Goal: Task Accomplishment & Management: Manage account settings

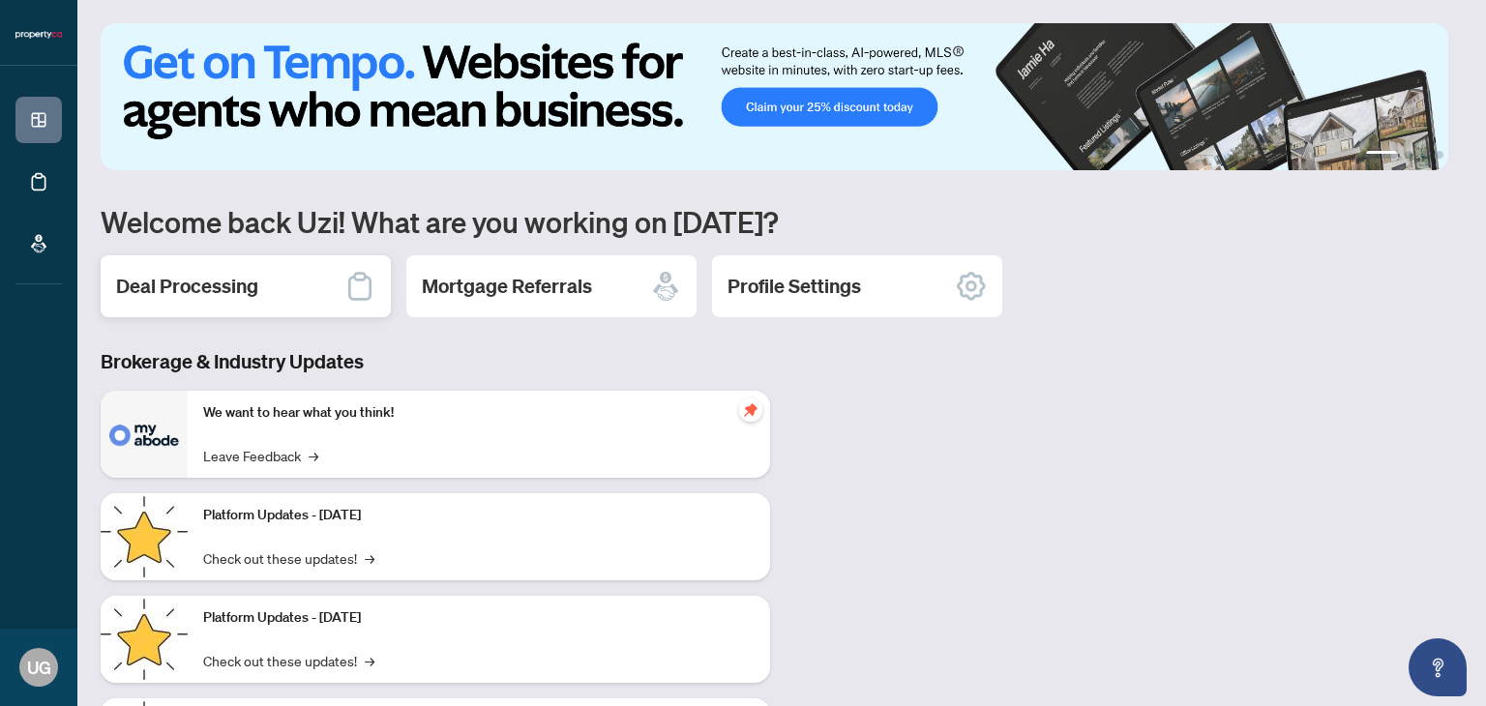
click at [251, 302] on div "Deal Processing" at bounding box center [246, 286] width 290 height 62
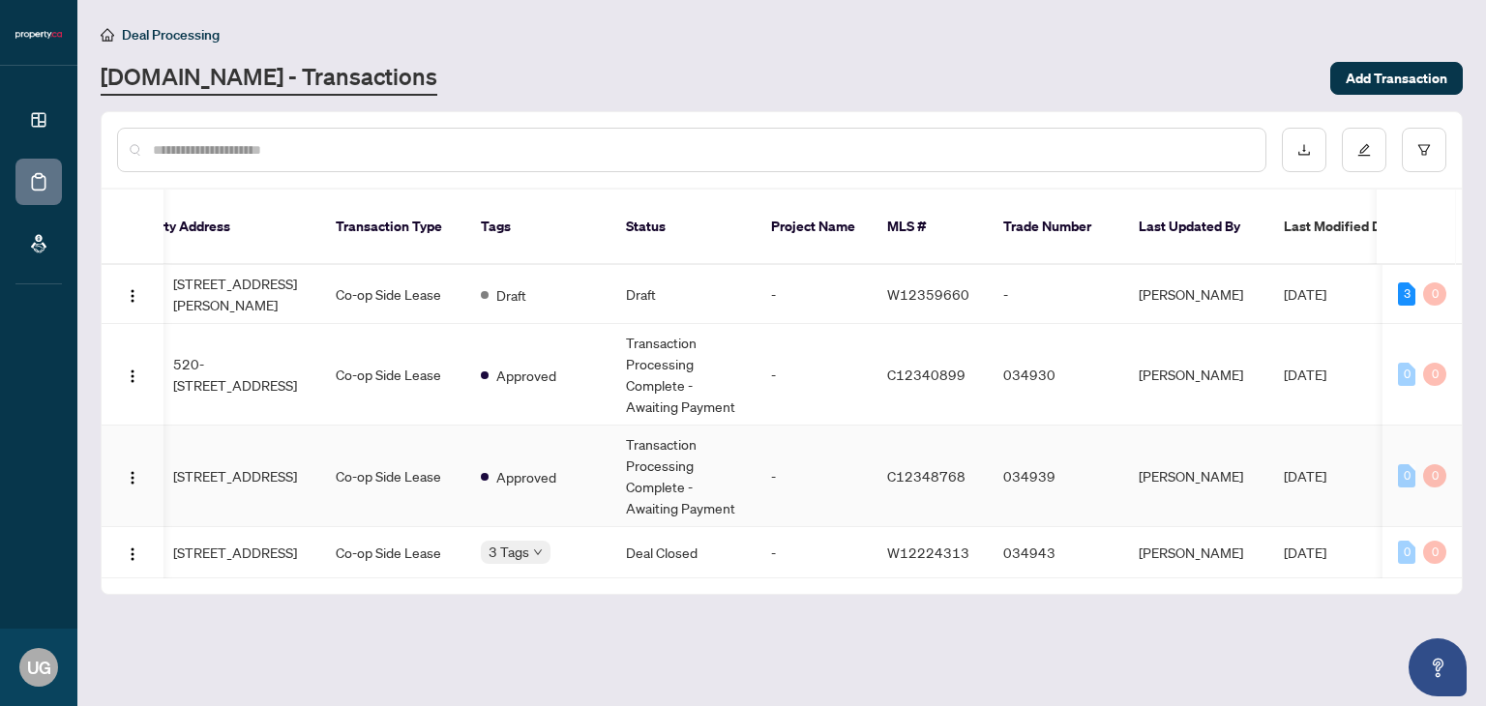
scroll to position [0, 162]
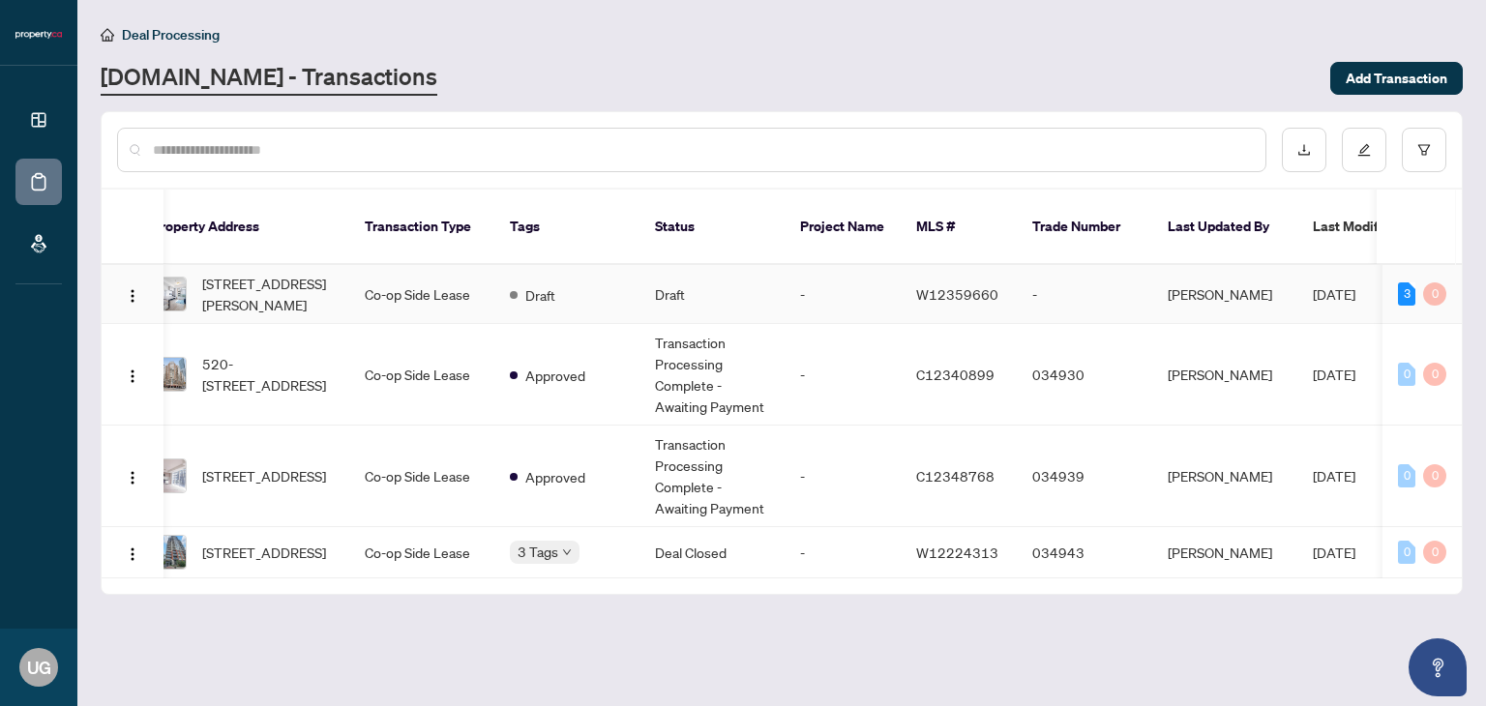
click at [882, 274] on td "-" at bounding box center [842, 294] width 116 height 59
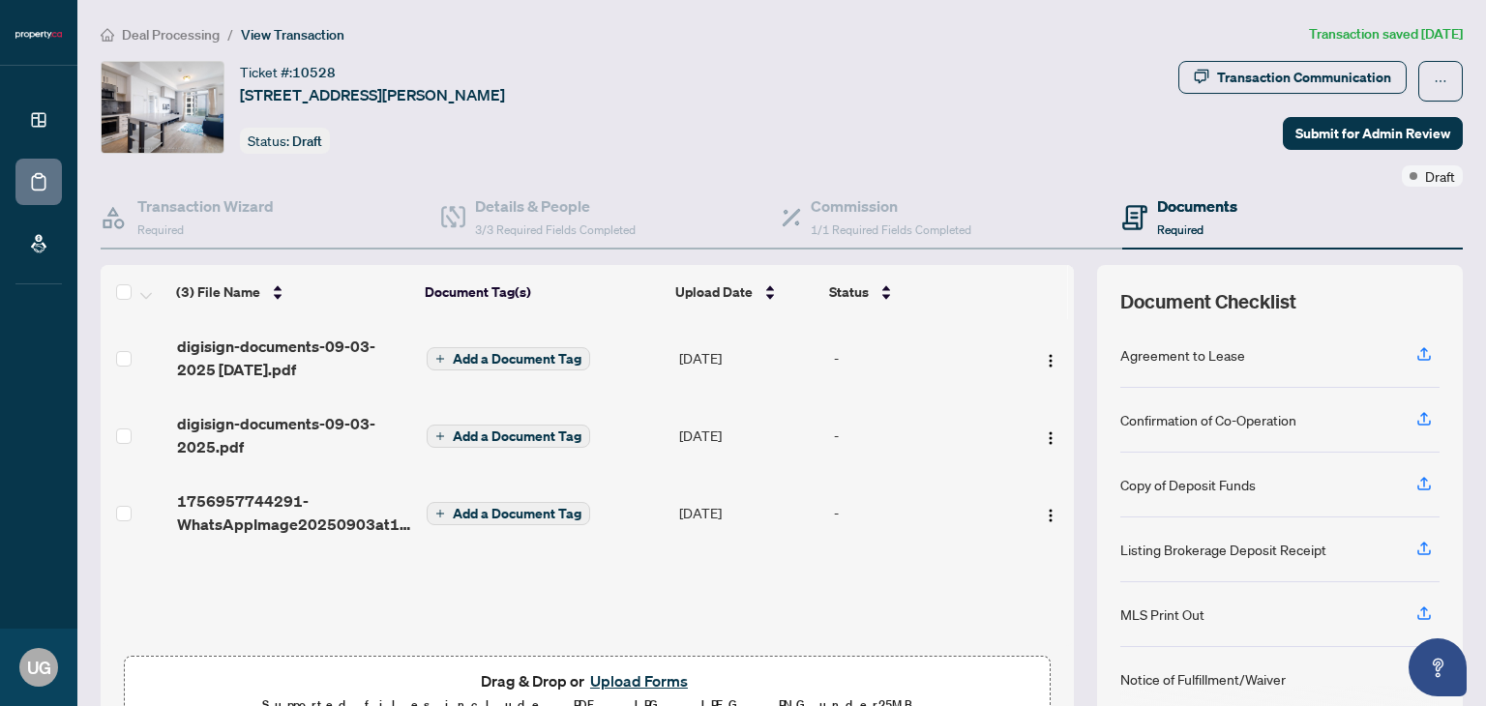
scroll to position [102, 0]
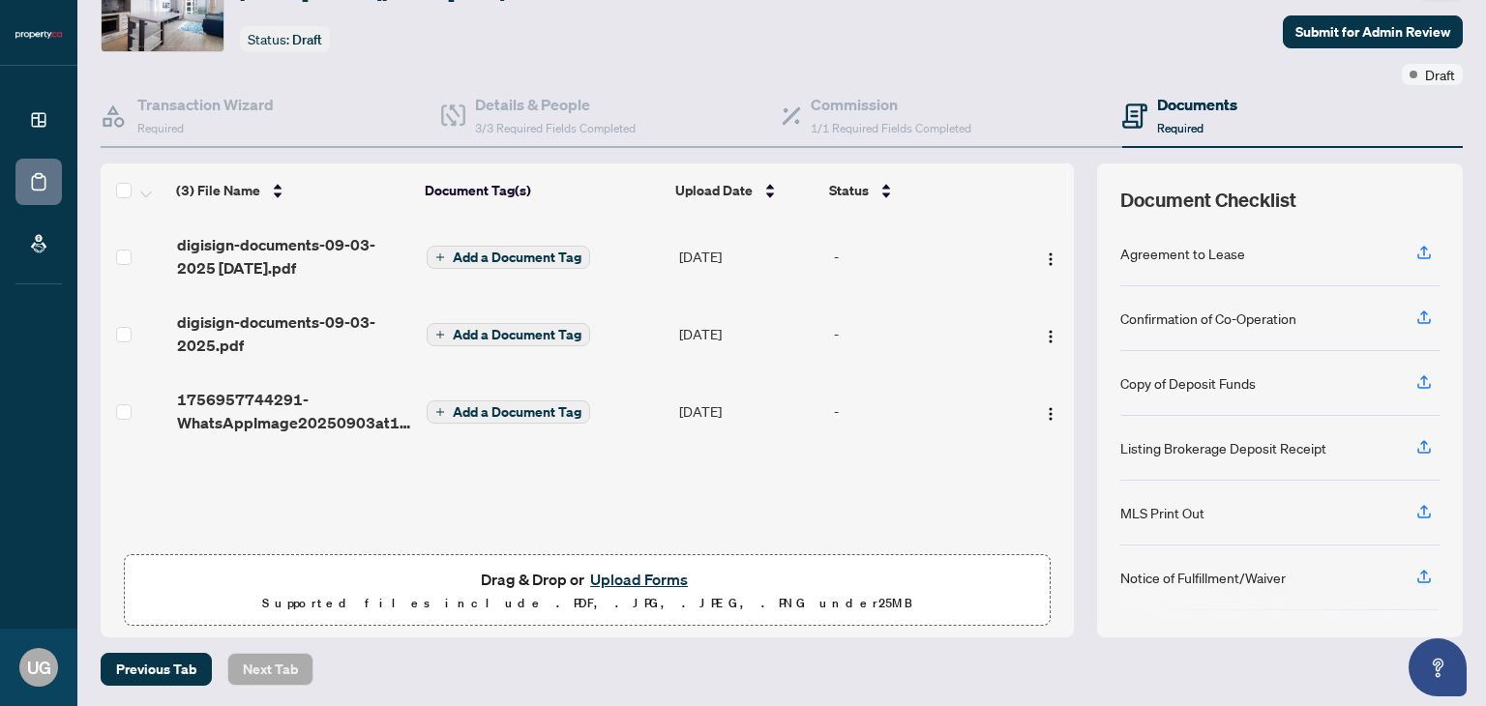
click at [626, 579] on button "Upload Forms" at bounding box center [638, 579] width 109 height 25
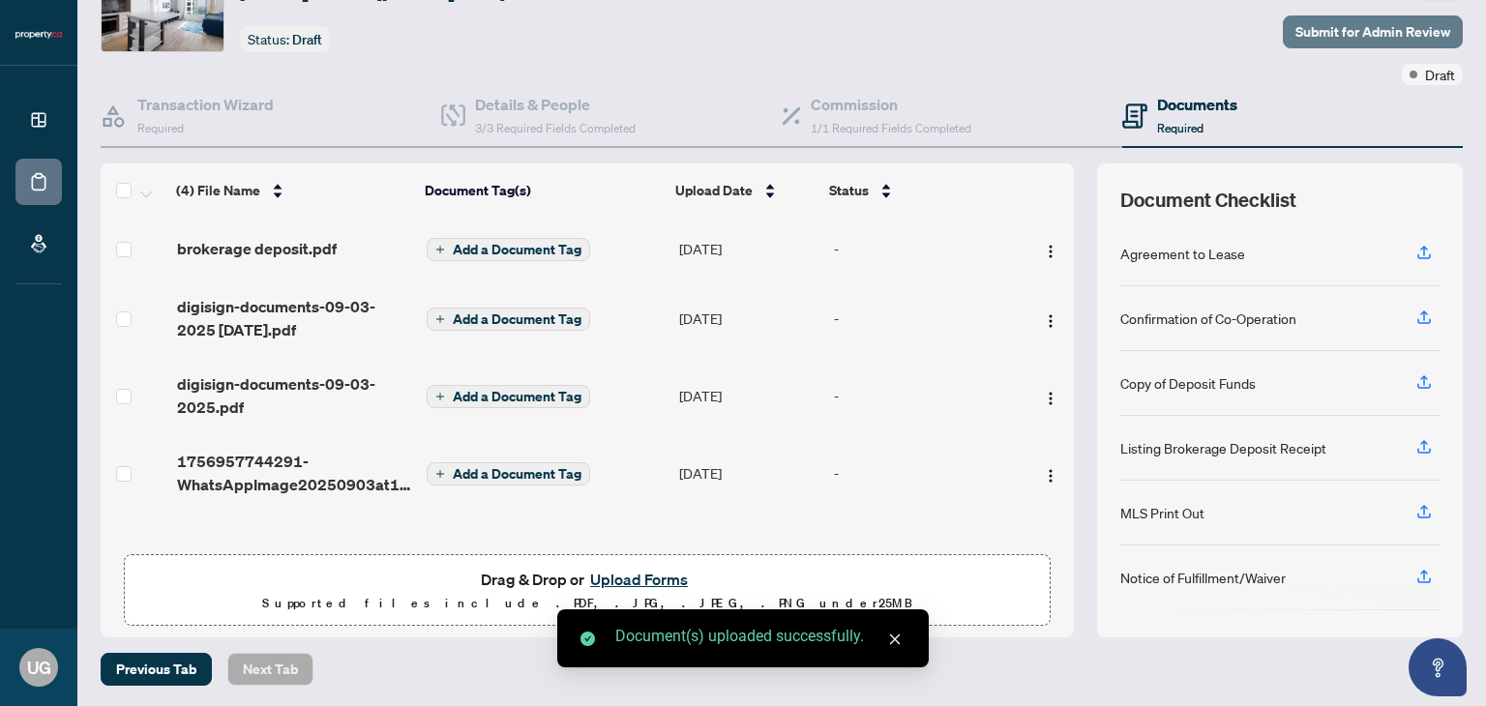
click at [1350, 35] on span "Submit for Admin Review" at bounding box center [1372, 31] width 155 height 31
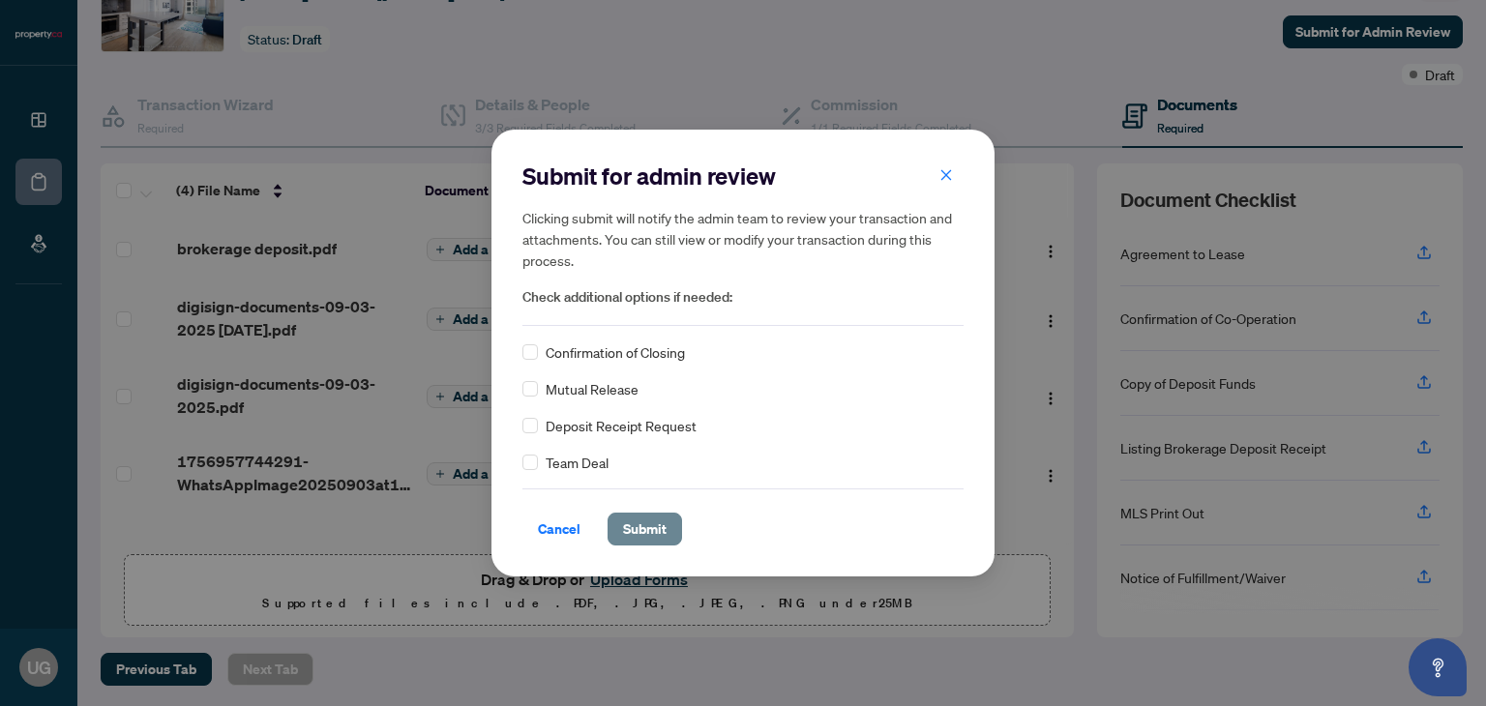
click at [655, 525] on span "Submit" at bounding box center [645, 529] width 44 height 31
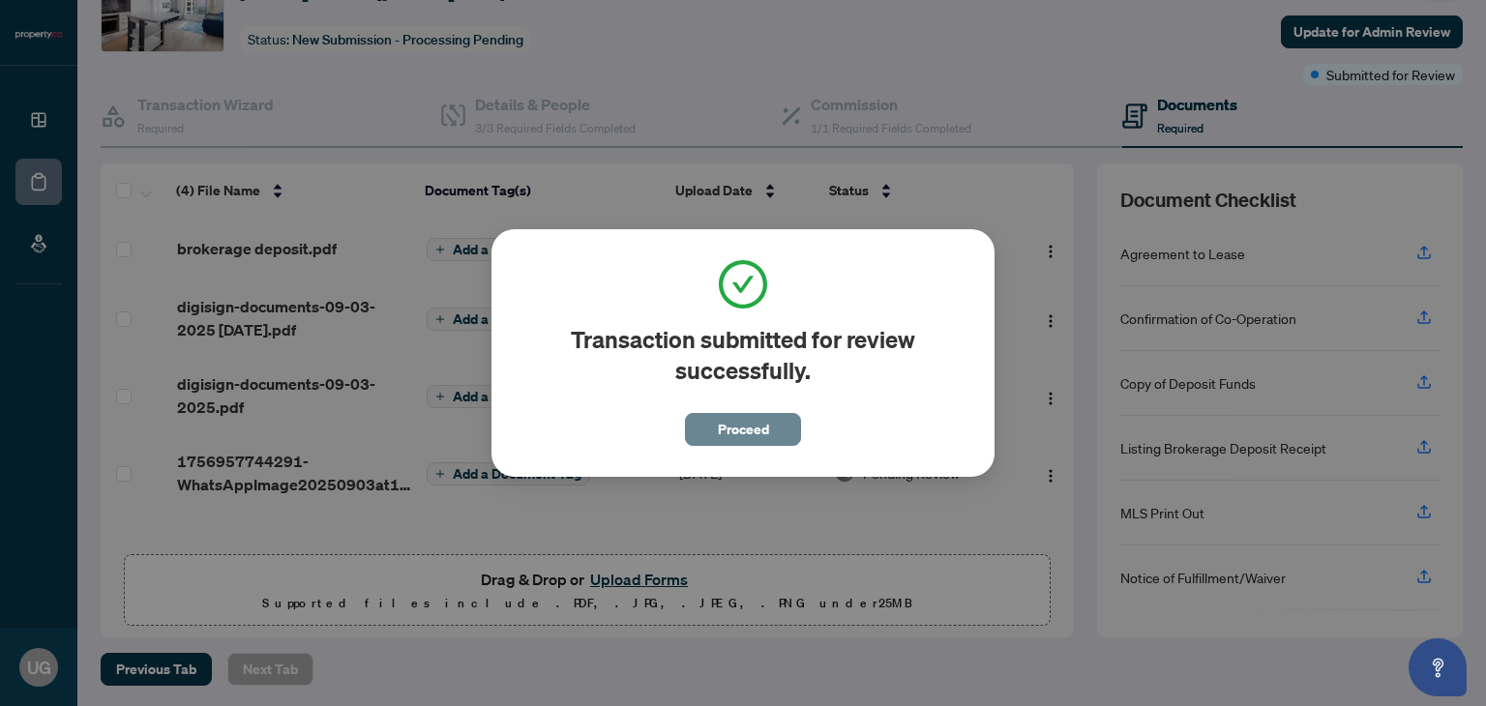
click at [748, 426] on span "Proceed" at bounding box center [743, 429] width 51 height 31
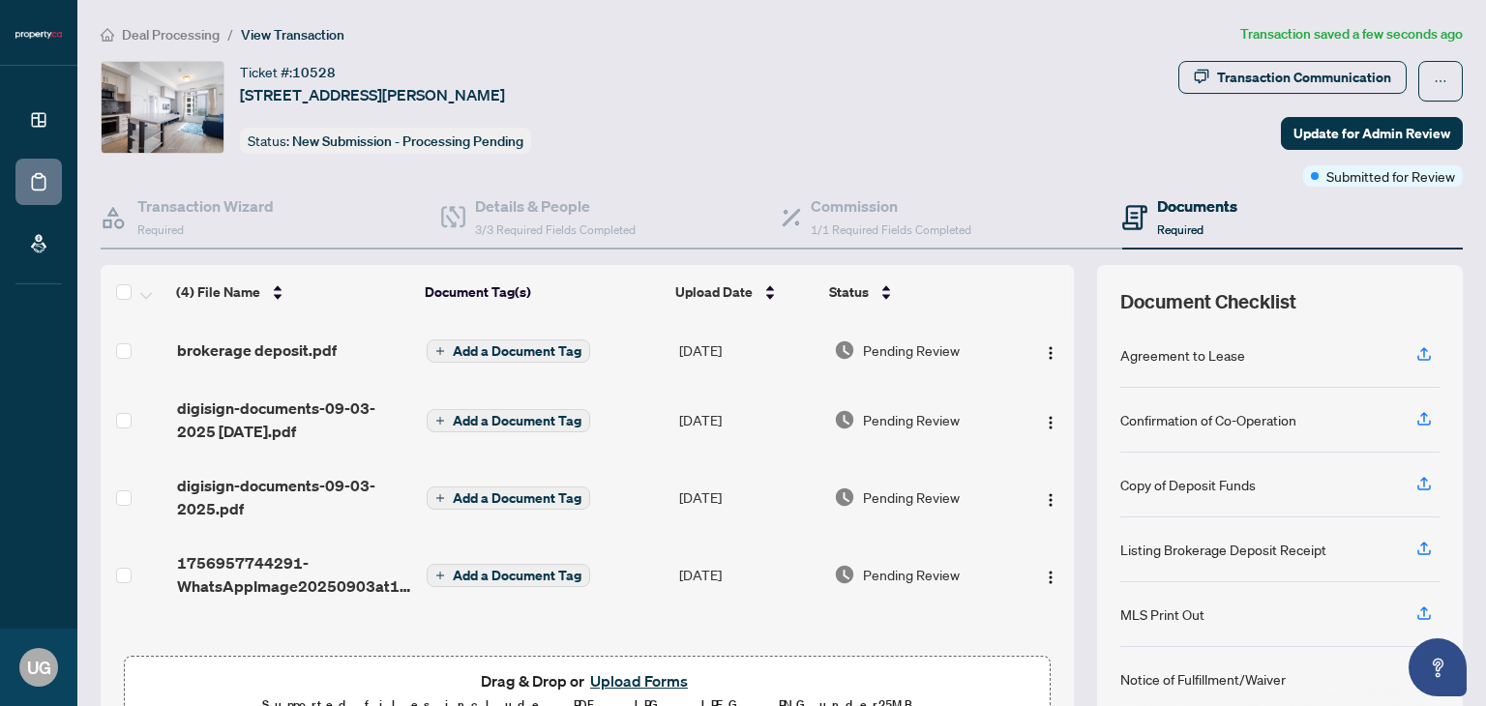
scroll to position [0, 0]
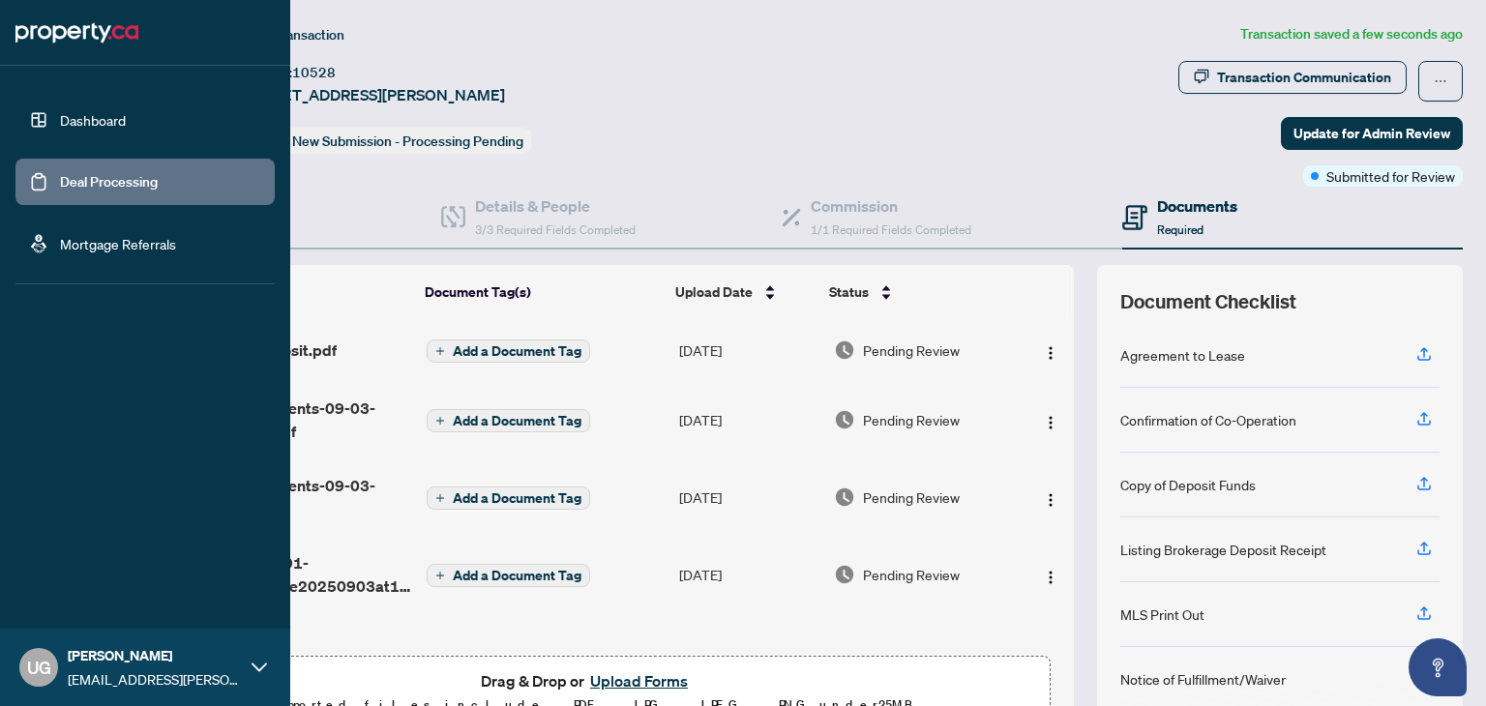
click at [114, 175] on link "Deal Processing" at bounding box center [109, 181] width 98 height 17
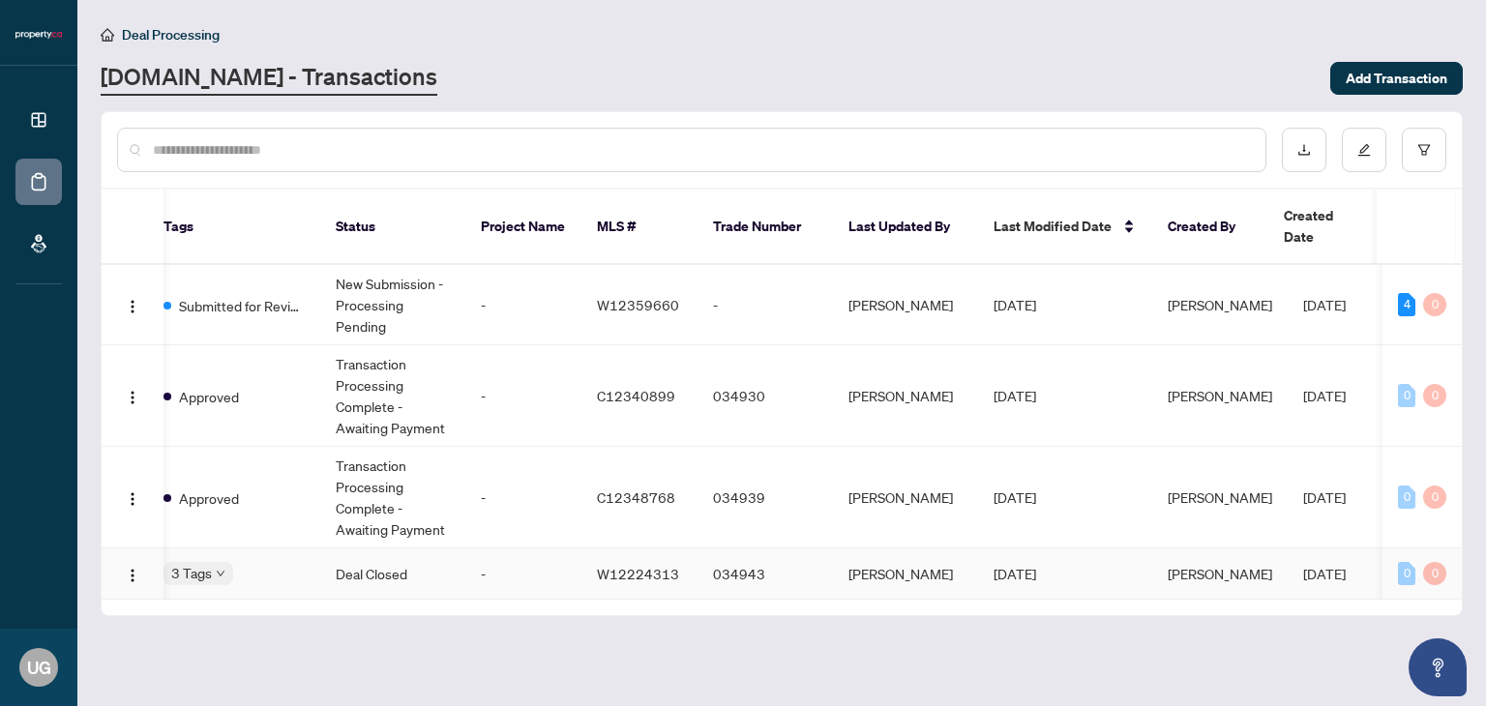
scroll to position [0, 517]
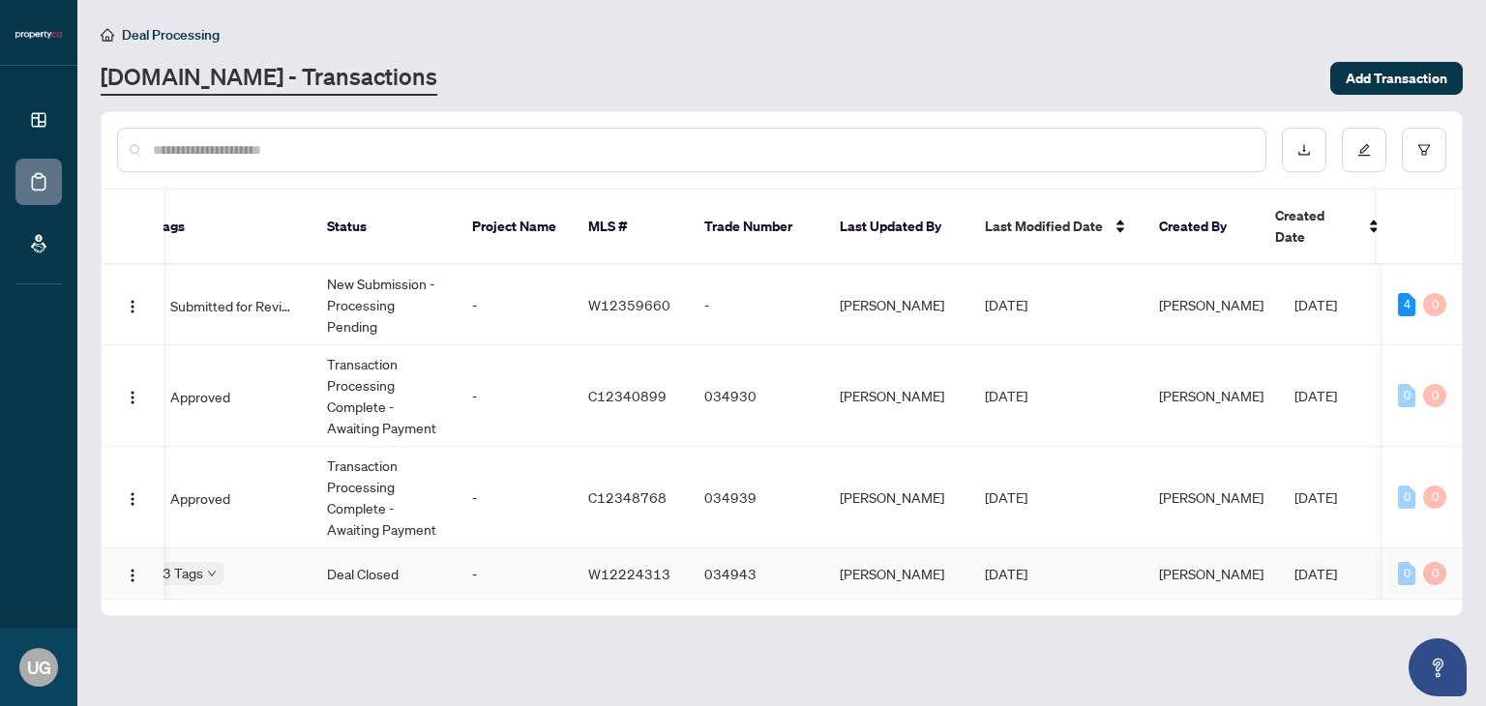
click at [928, 556] on td "[PERSON_NAME]" at bounding box center [896, 573] width 145 height 51
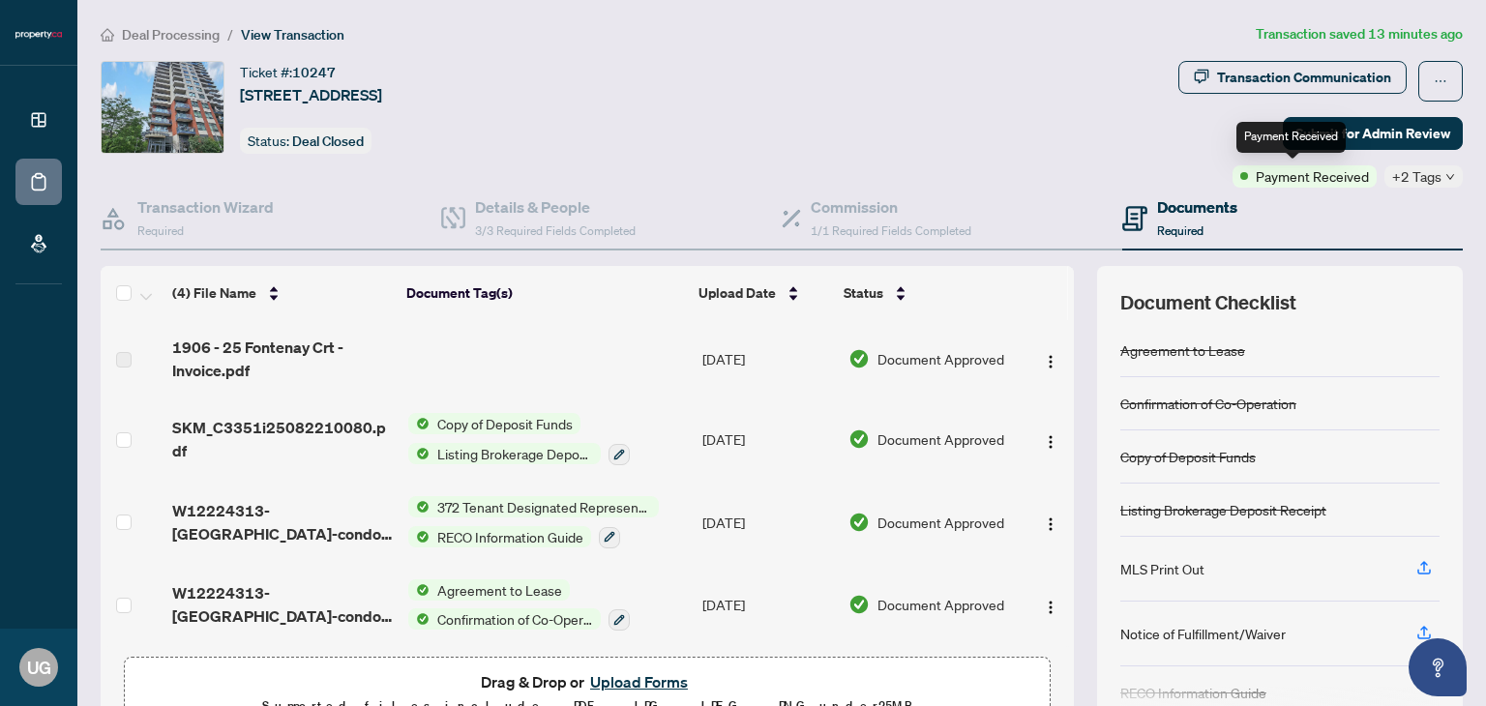
click at [1316, 172] on span "Payment Received" at bounding box center [1311, 175] width 113 height 21
click at [1322, 76] on div "Transaction Communication" at bounding box center [1304, 77] width 174 height 31
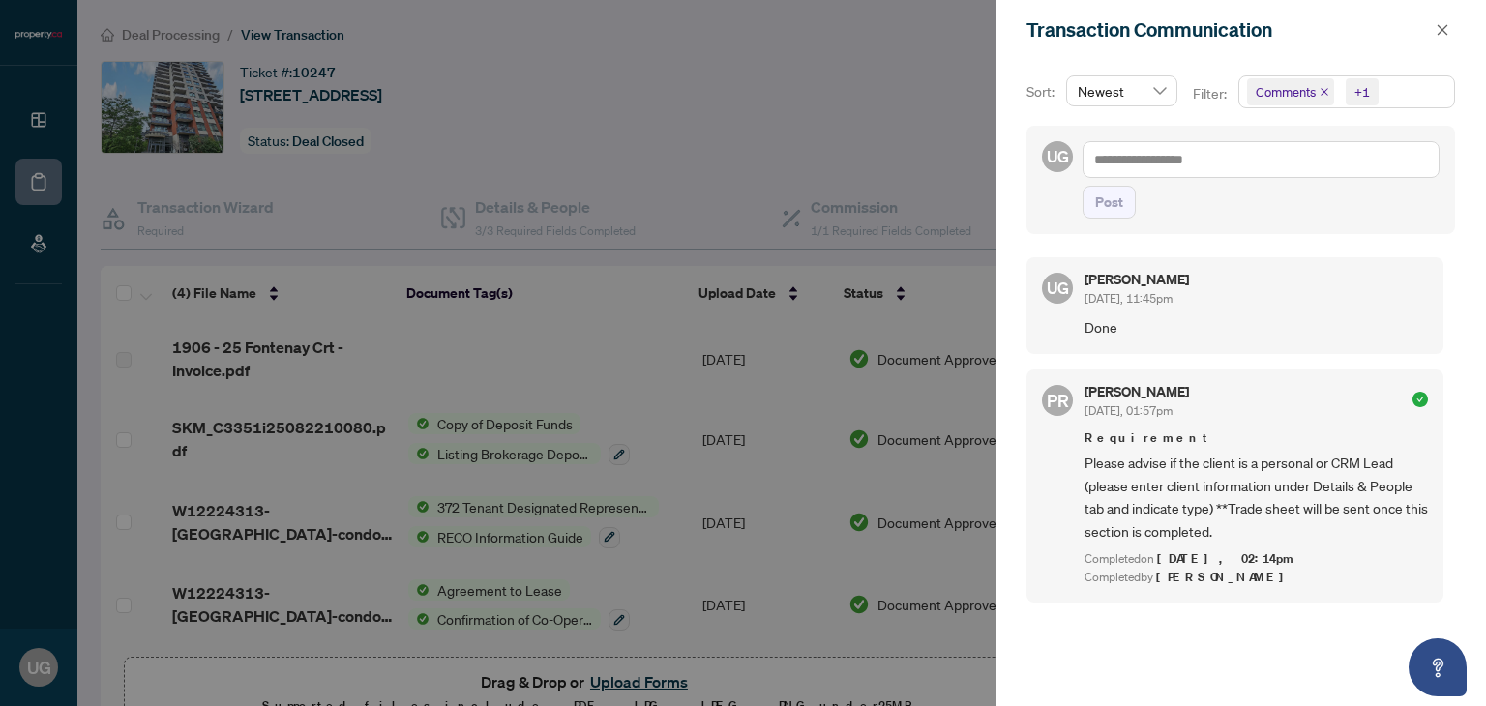
scroll to position [2, 0]
click at [1451, 32] on button "button" at bounding box center [1442, 29] width 25 height 23
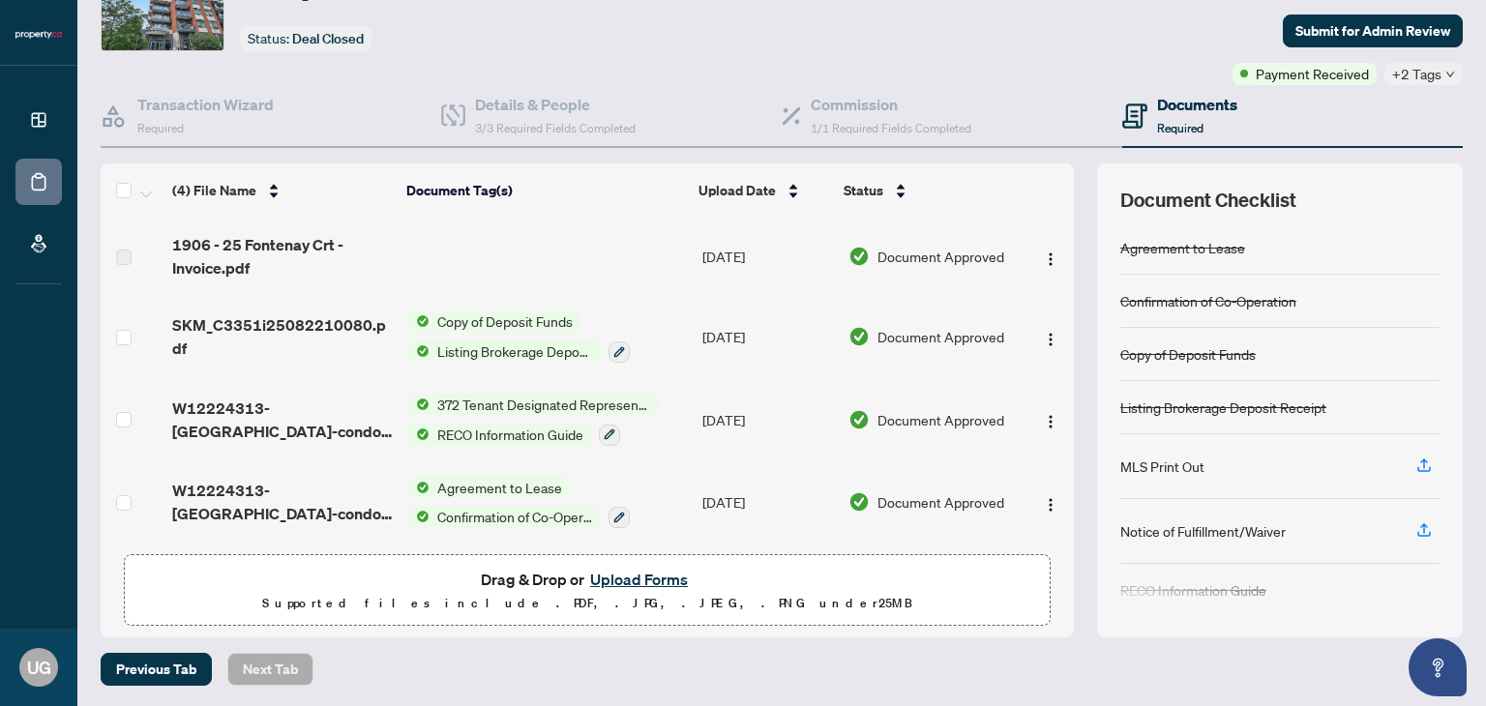
scroll to position [0, 0]
